Goal: Information Seeking & Learning: Learn about a topic

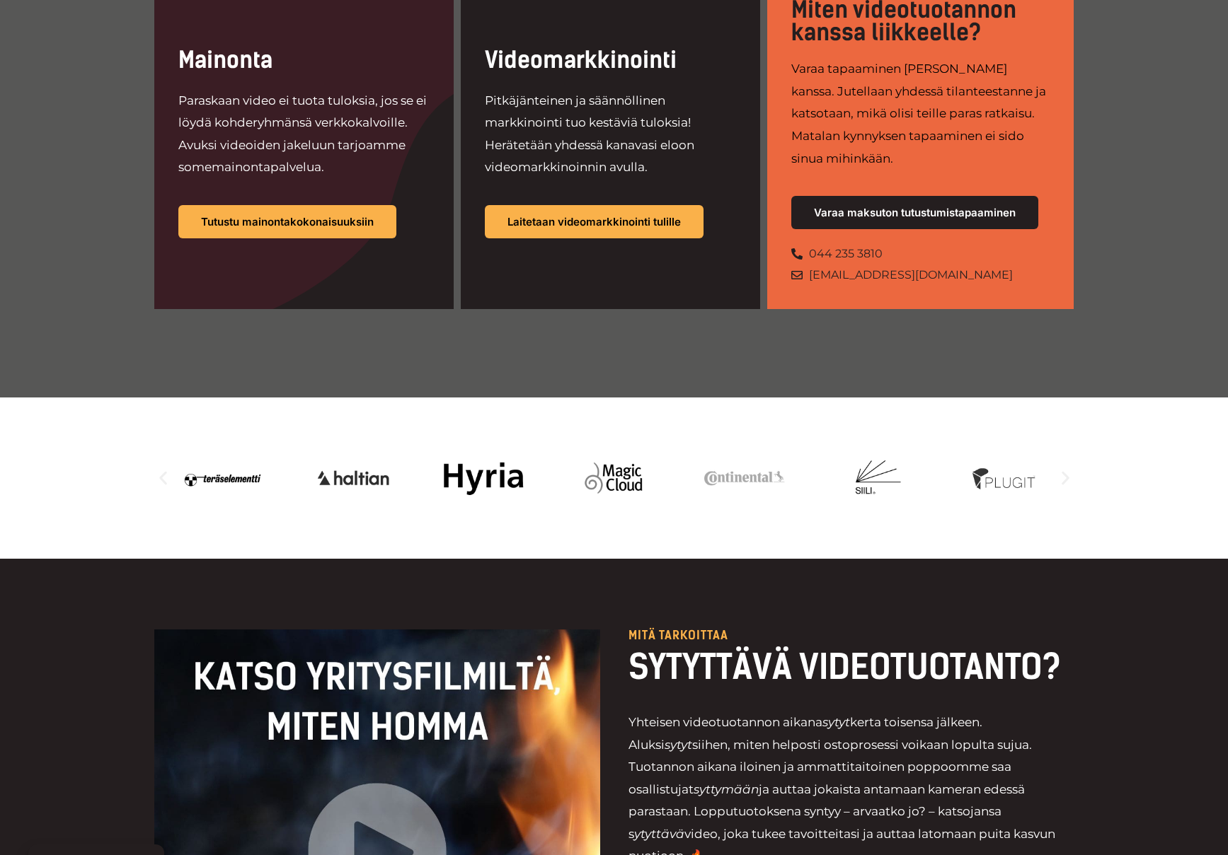
scroll to position [1109, 0]
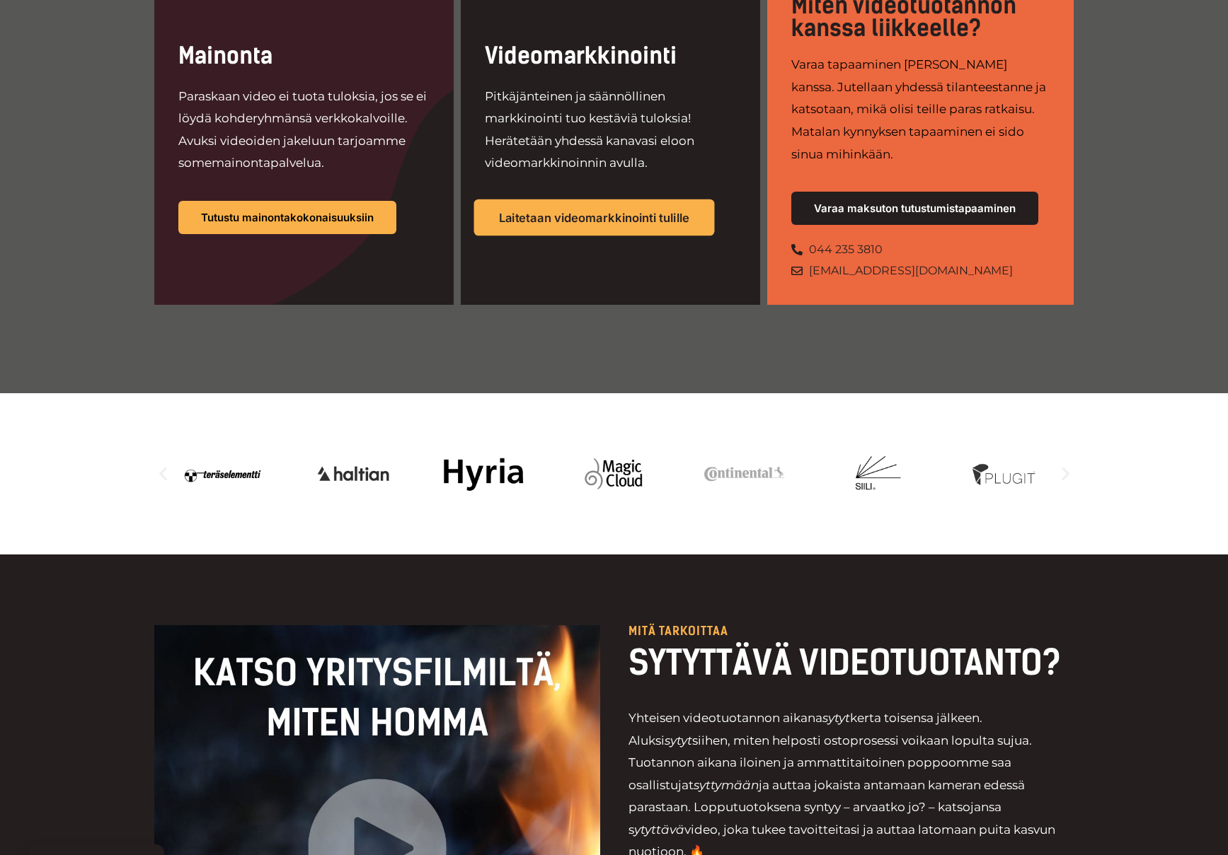
click at [664, 212] on span "Laitetaan videomarkkinointi tulille" at bounding box center [594, 218] width 191 height 12
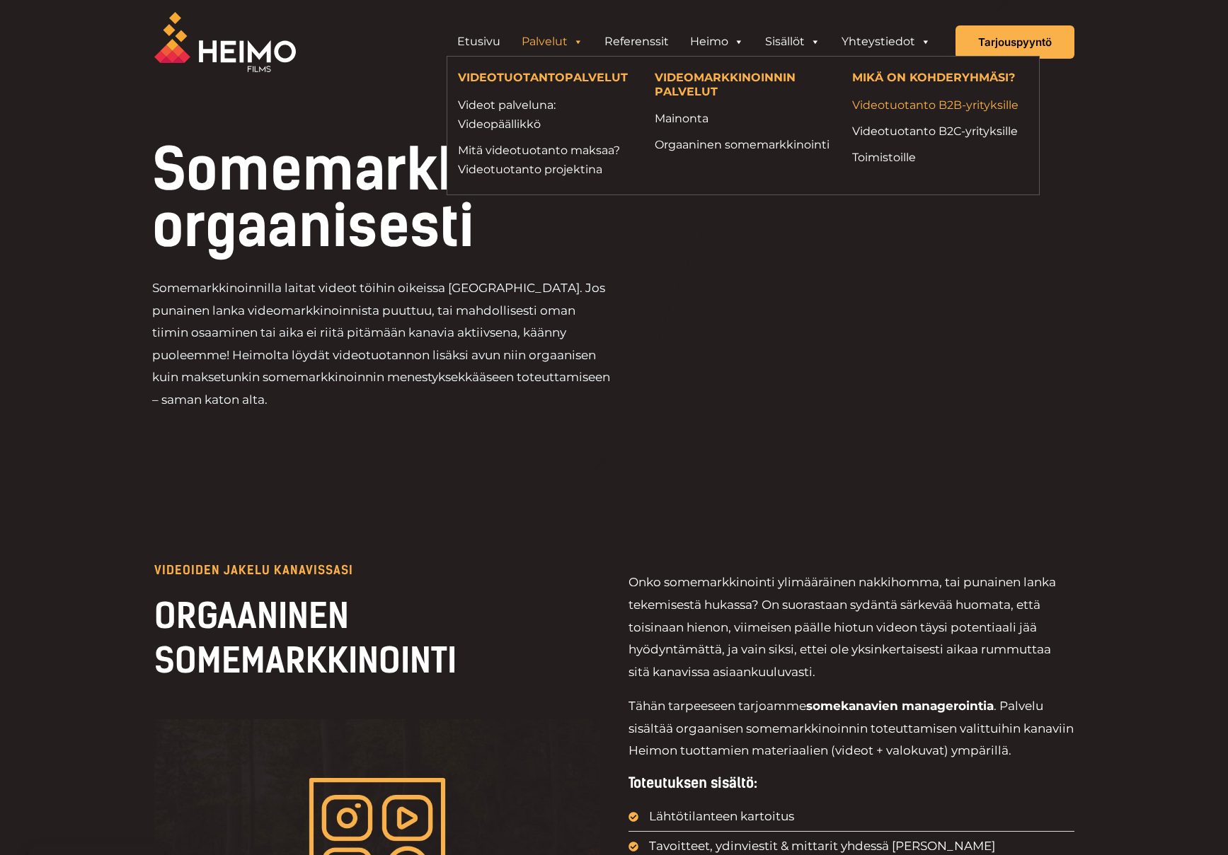
click at [902, 103] on link "Videotuotanto B2B-yrityksille" at bounding box center [940, 105] width 176 height 19
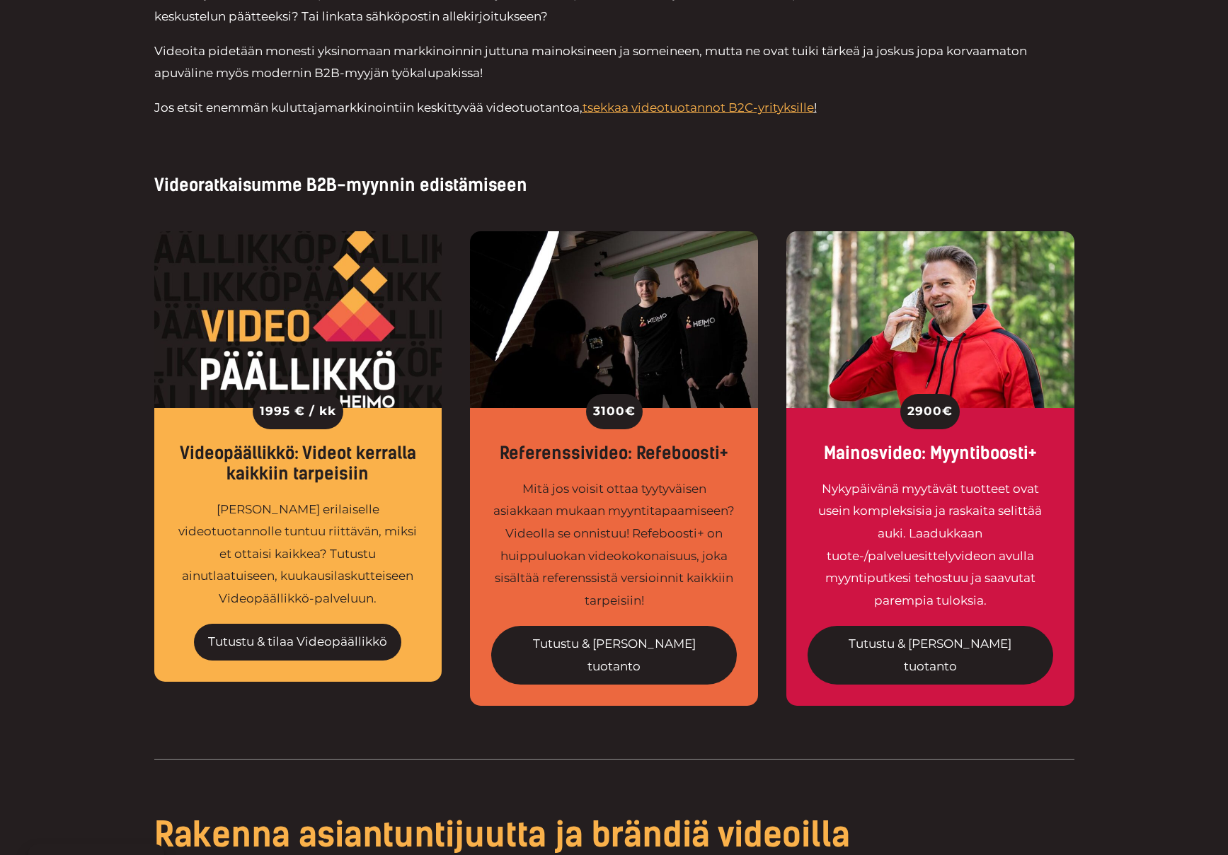
scroll to position [786, 0]
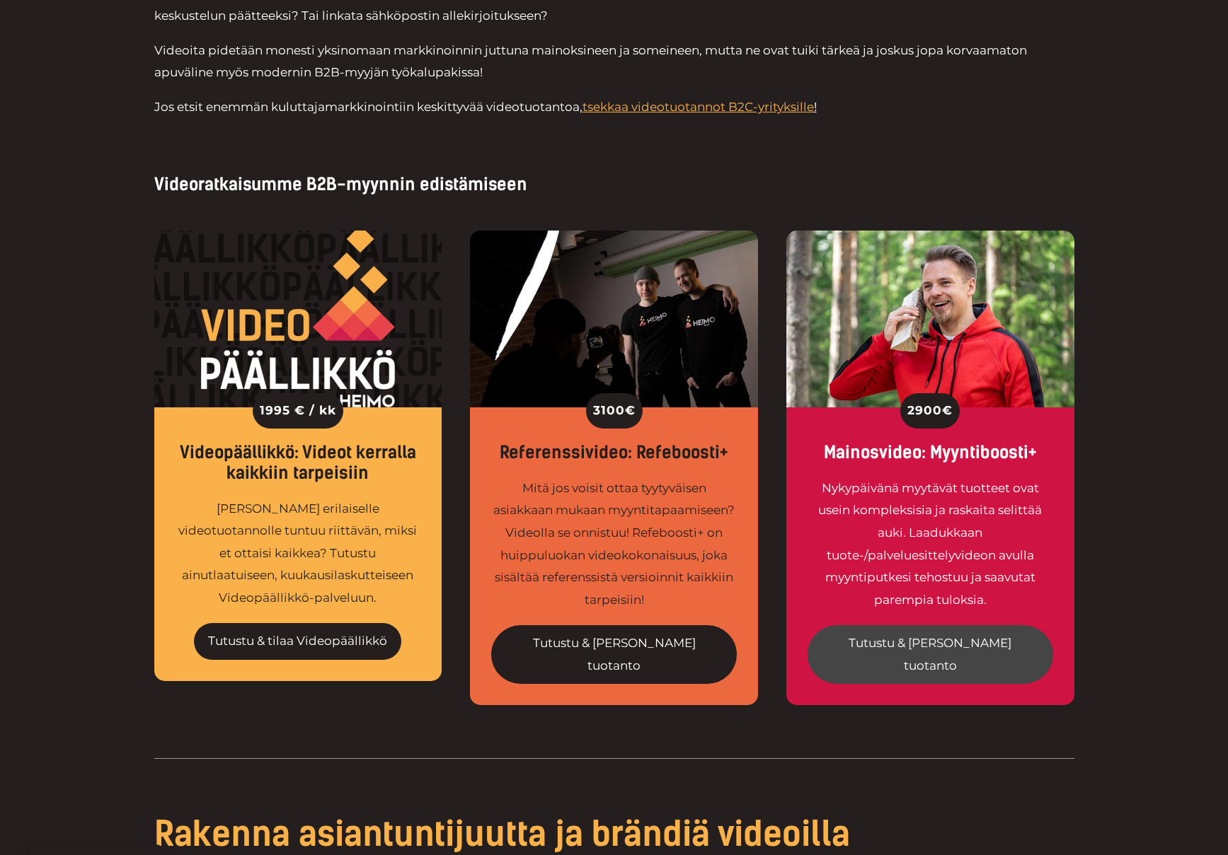
click at [959, 640] on link "Tutustu & tilaa tuotanto" at bounding box center [930, 654] width 246 height 59
